Goal: Task Accomplishment & Management: Complete application form

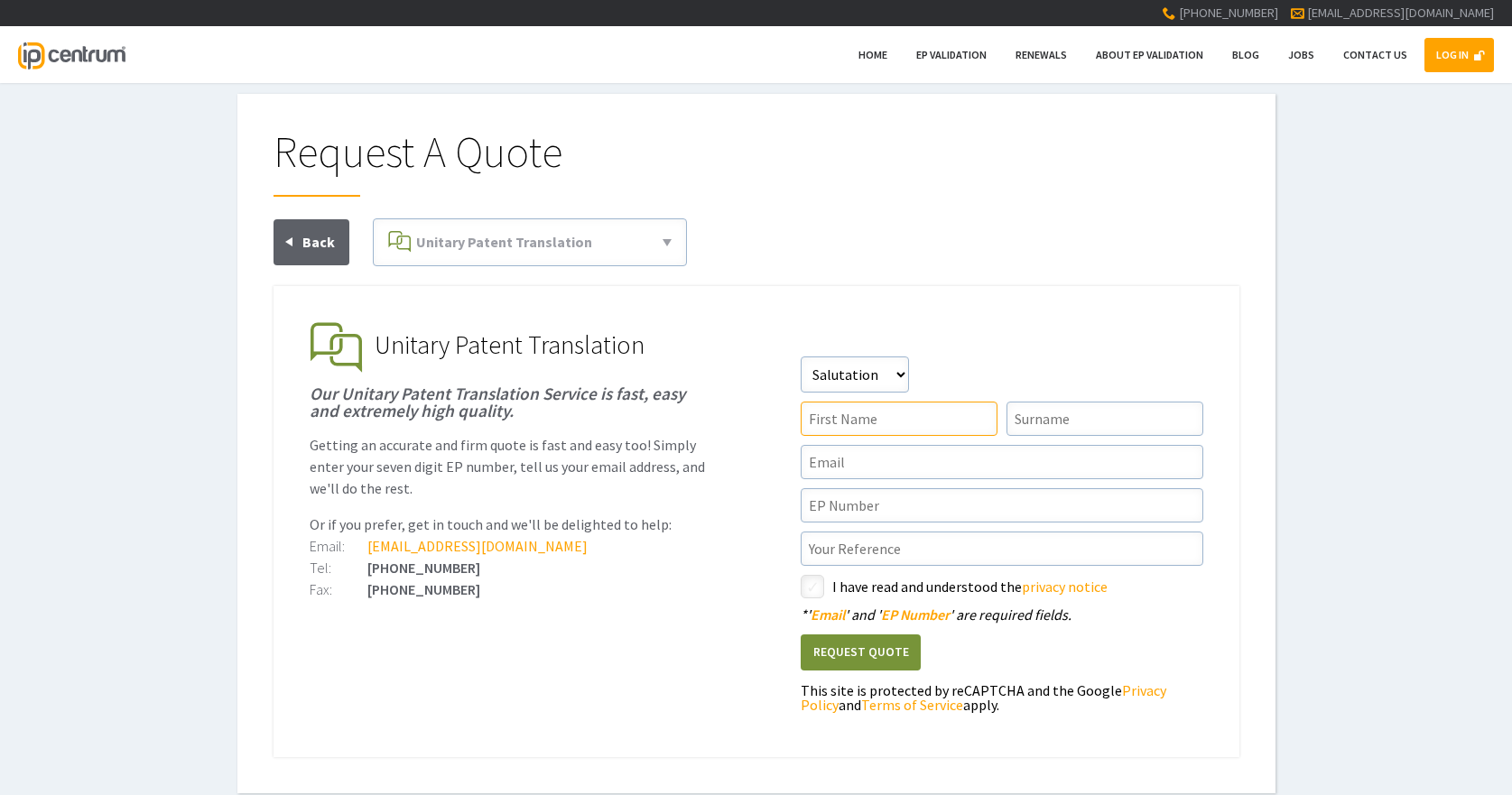
click at [893, 410] on input"] "text" at bounding box center [899, 418] width 197 height 34
type input"] "[PERSON_NAME]"
type input"] "[EMAIL_ADDRESS][DOMAIN_NAME]"
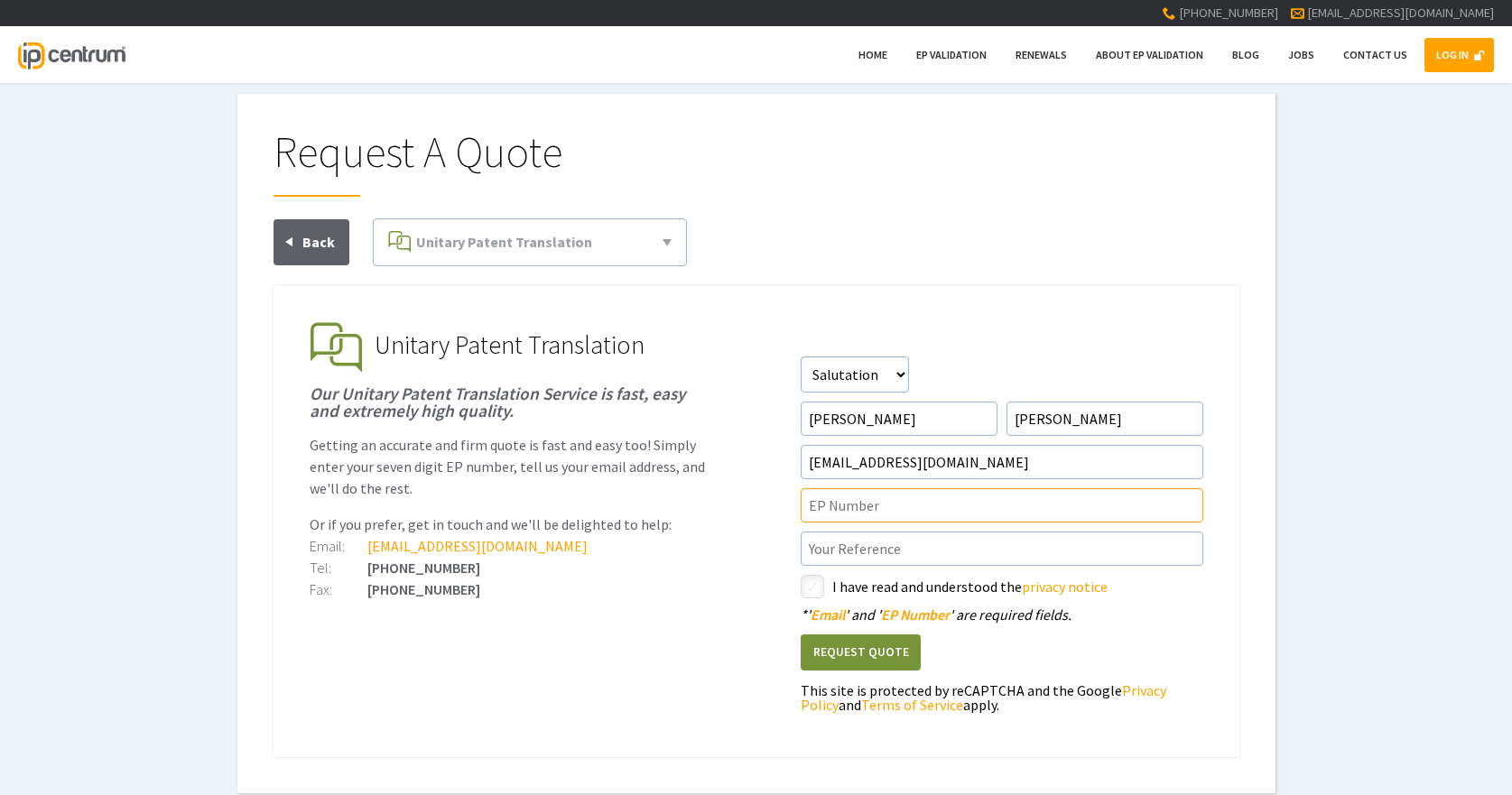
click at [884, 504] on input"] "text" at bounding box center [1002, 505] width 402 height 34
click at [950, 512] on input"] "text" at bounding box center [1002, 505] width 402 height 34
paste input"] "20900076.9"
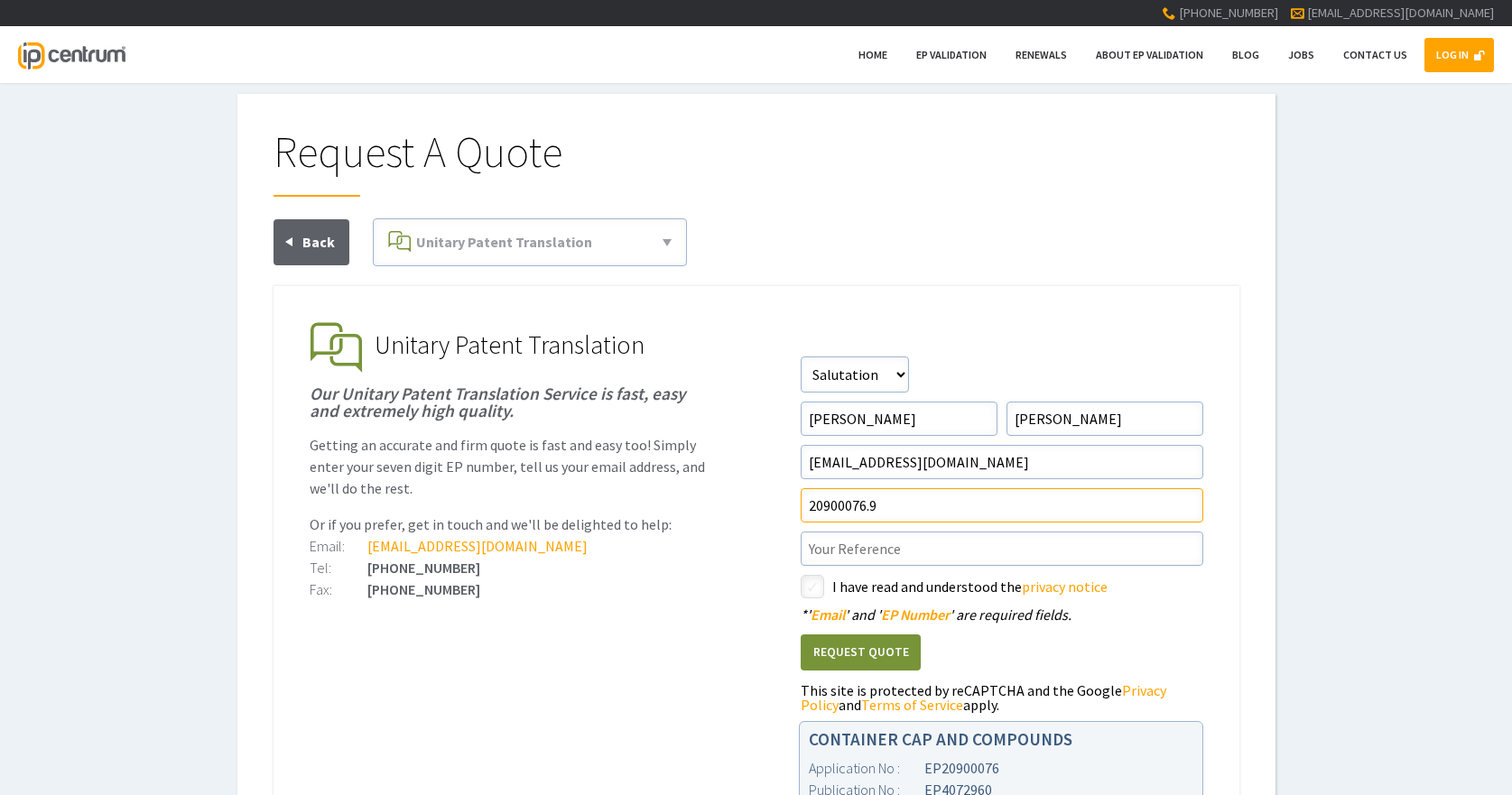
type input"] "20900076.9"
click at [842, 545] on input"] "text" at bounding box center [1002, 549] width 402 height 34
type input"] "p"
drag, startPoint x: 832, startPoint y: 554, endPoint x: 770, endPoint y: 538, distance: 64.0
click at [770, 538] on ul "EP Validation & Unitary Effect IP Centrum makes European Patent Validation and …" at bounding box center [756, 599] width 966 height 625
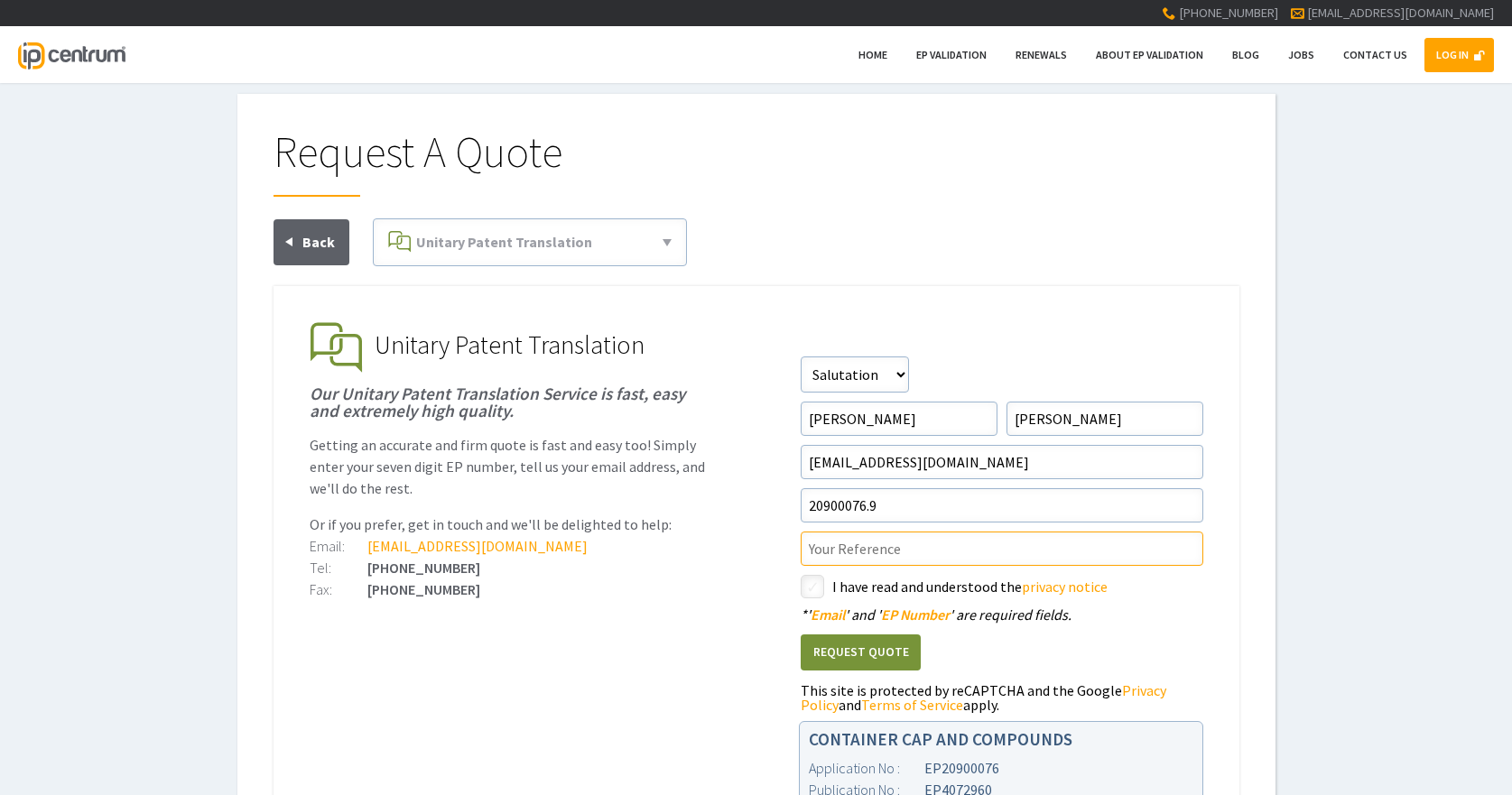
type input"] "p"
type input"] "P050758-EPUP"
click at [813, 590] on input"] "checkbox" at bounding box center [815, 589] width 22 height 22
checkbox input"] "true"
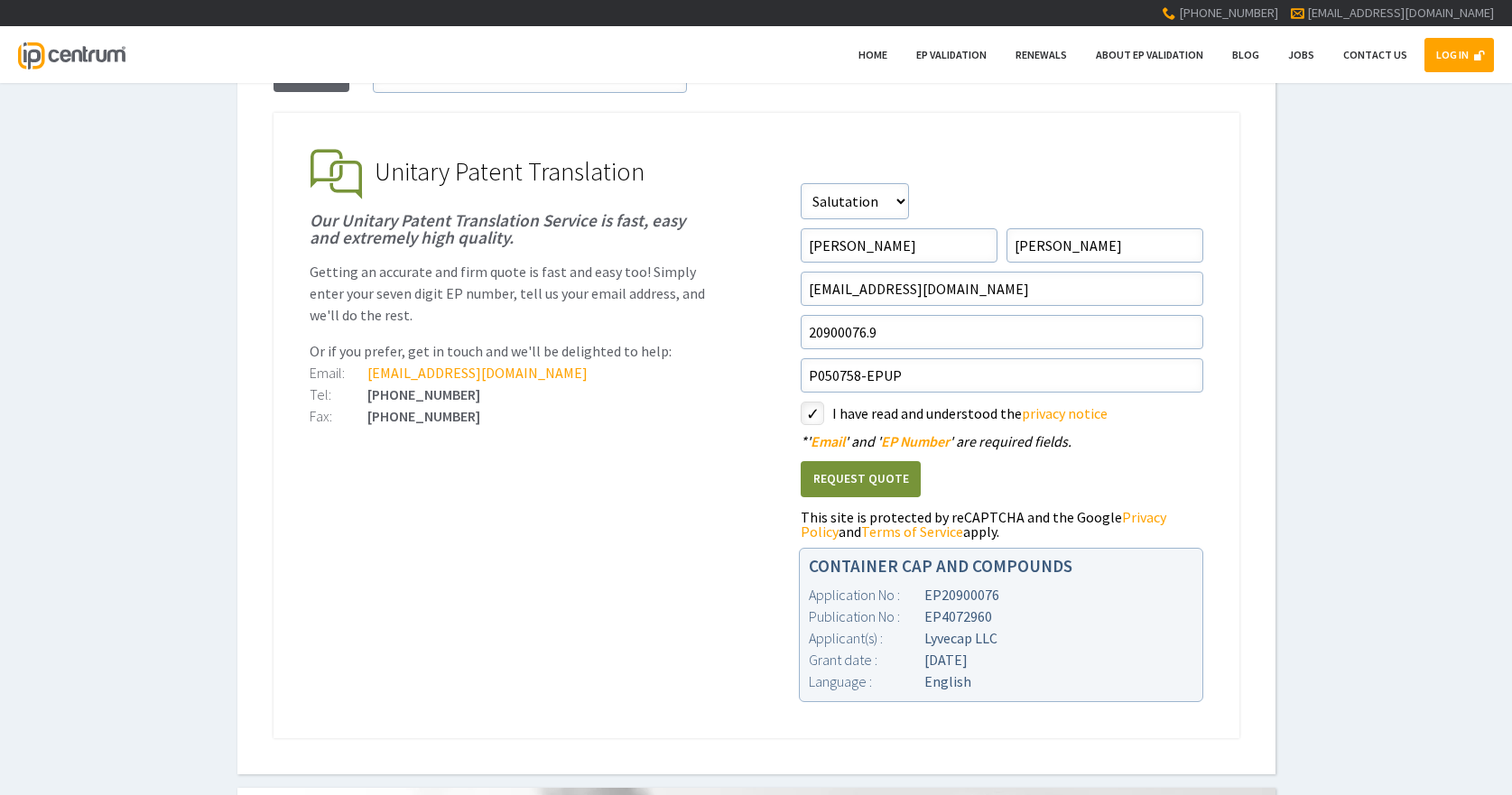
scroll to position [180, 0]
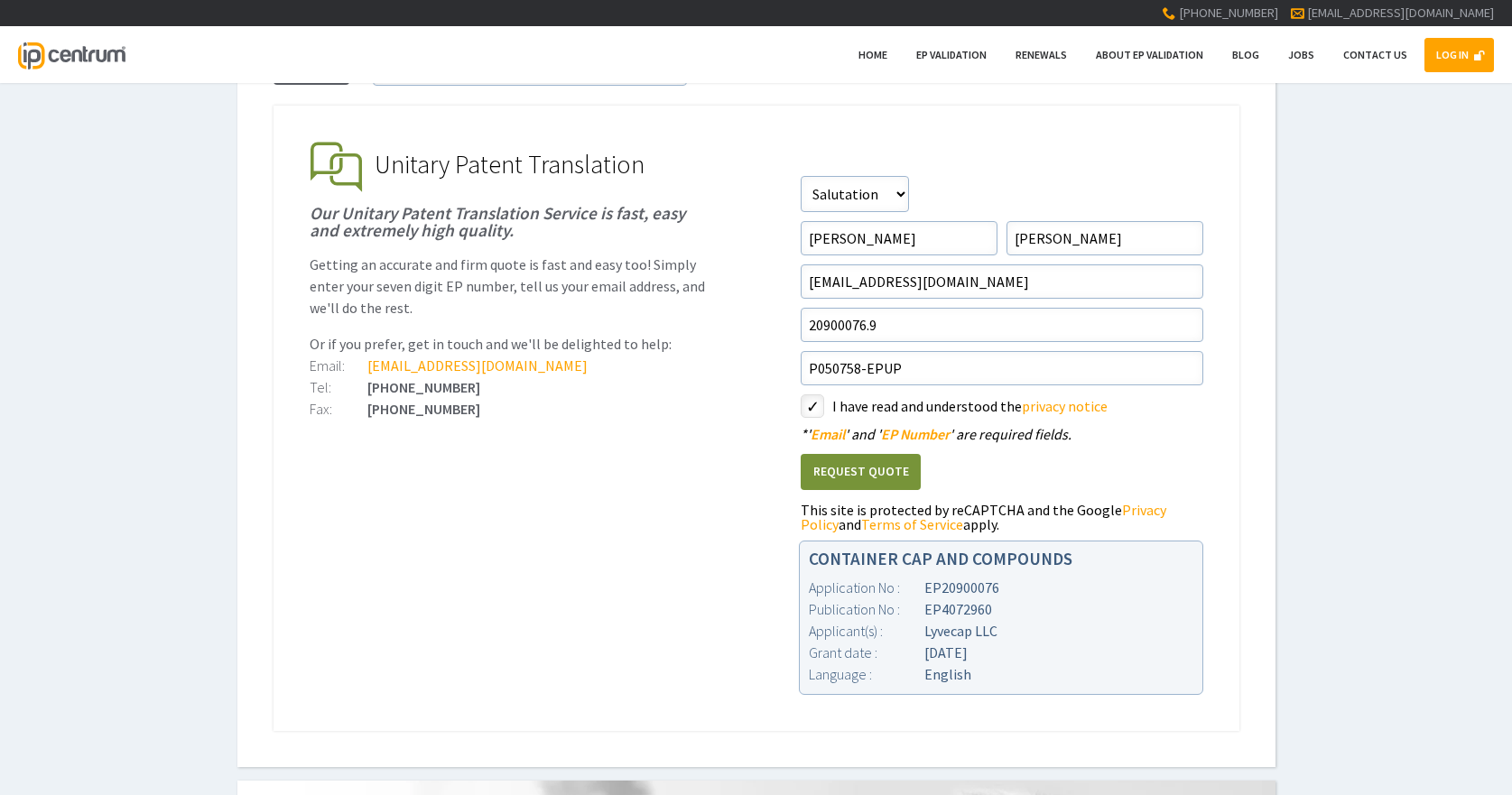
click at [852, 472] on button "Request Quote" at bounding box center [861, 472] width 120 height 37
